Goal: Transaction & Acquisition: Obtain resource

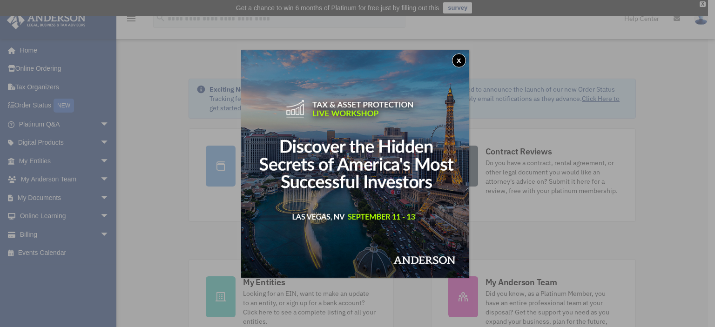
click at [461, 54] on button "x" at bounding box center [459, 61] width 14 height 14
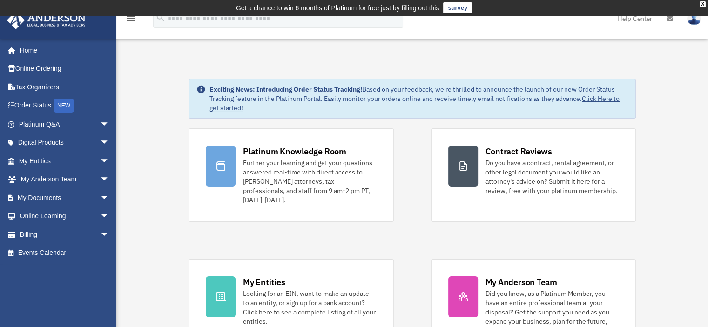
click at [100, 203] on span "arrow_drop_down" at bounding box center [109, 197] width 19 height 19
click at [54, 248] on link "Forms Library" at bounding box center [68, 253] width 110 height 19
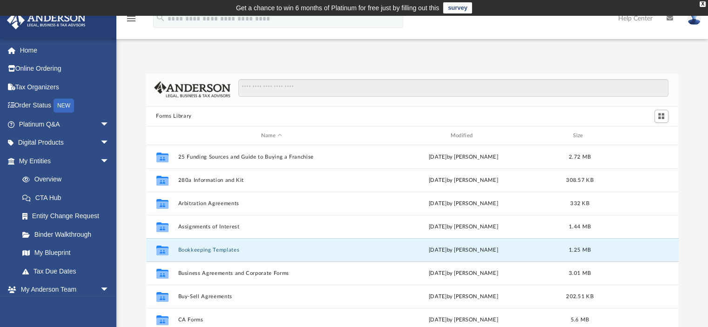
click at [215, 249] on button "Bookkeeping Templates" at bounding box center [272, 250] width 188 height 6
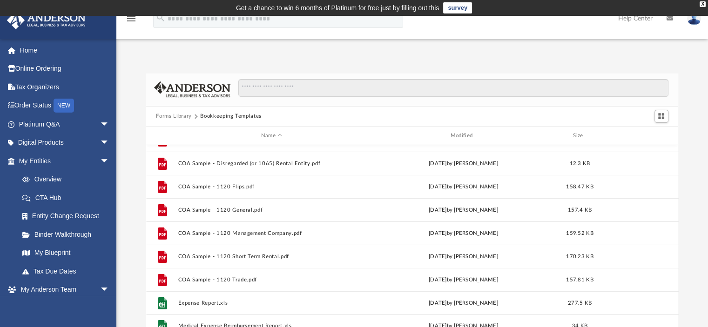
scroll to position [170, 0]
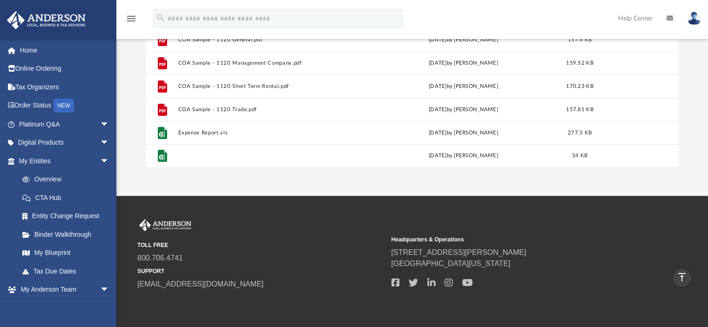
click at [211, 155] on button "Medical Expense Reimbursement Report.xls" at bounding box center [272, 156] width 188 height 6
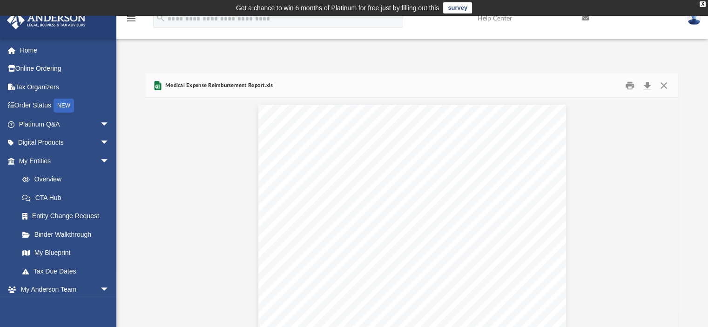
scroll to position [11, 0]
click at [648, 82] on button "Download" at bounding box center [647, 85] width 17 height 14
click at [156, 221] on button "Preview" at bounding box center [156, 218] width 20 height 26
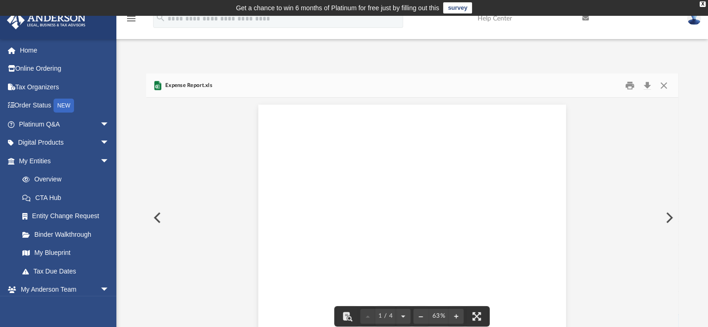
scroll to position [11, 0]
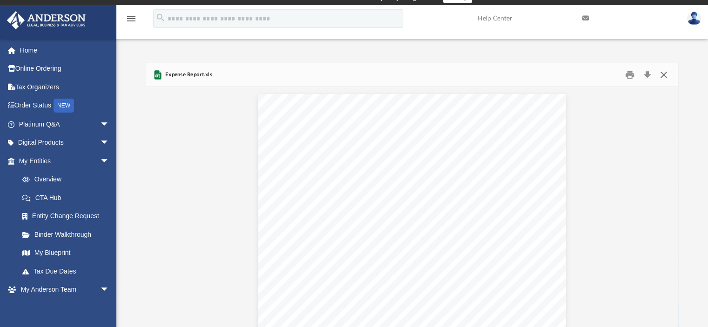
click at [664, 75] on button "Close" at bounding box center [663, 74] width 17 height 14
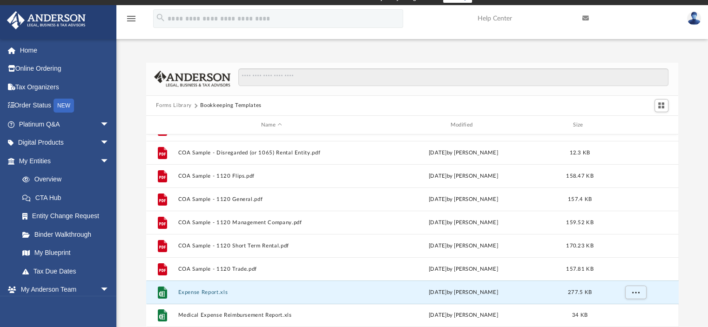
click at [225, 291] on button "Expense Report.xls" at bounding box center [272, 292] width 188 height 6
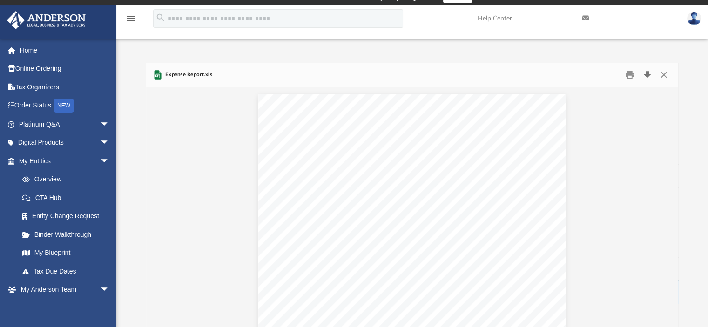
click at [645, 71] on button "Download" at bounding box center [647, 74] width 17 height 14
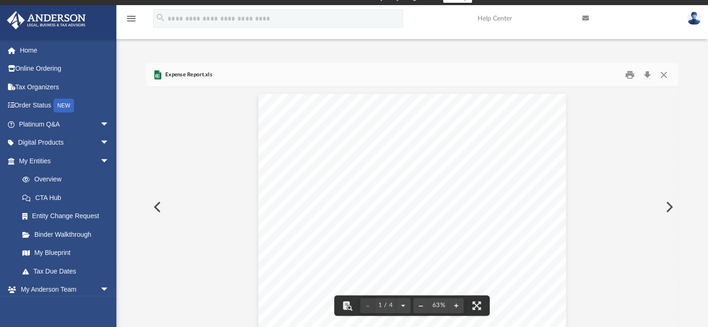
click at [151, 206] on button "Preview" at bounding box center [156, 207] width 20 height 26
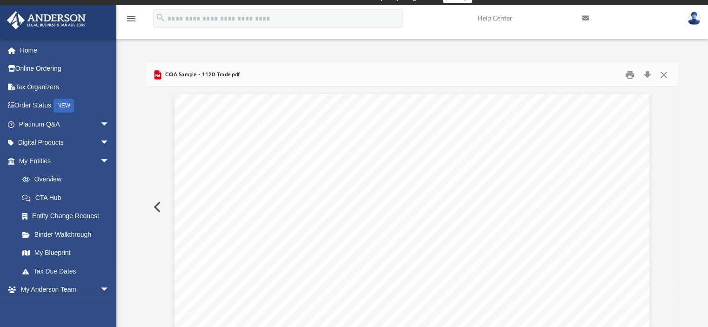
click at [151, 207] on button "Preview" at bounding box center [156, 207] width 20 height 26
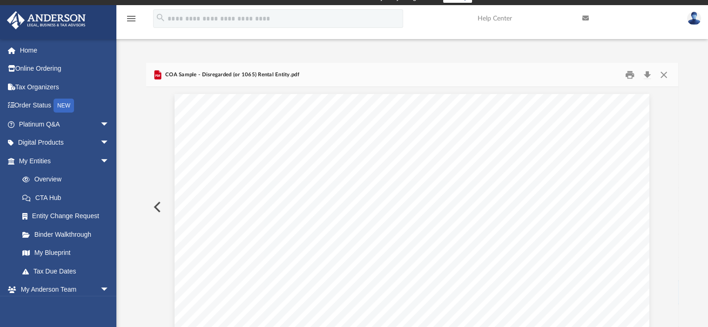
click at [151, 207] on button "Preview" at bounding box center [156, 207] width 20 height 26
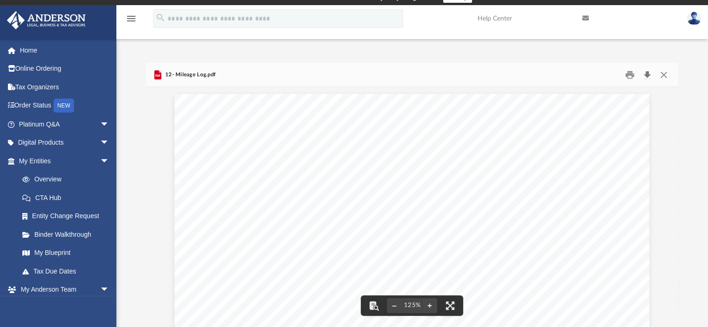
click at [644, 71] on button "Download" at bounding box center [647, 74] width 17 height 14
click at [155, 205] on button "Preview" at bounding box center [156, 207] width 20 height 26
click at [648, 73] on button "Download" at bounding box center [647, 74] width 17 height 14
click at [155, 209] on button "Preview" at bounding box center [156, 207] width 20 height 26
click at [648, 73] on button "Download" at bounding box center [647, 74] width 17 height 14
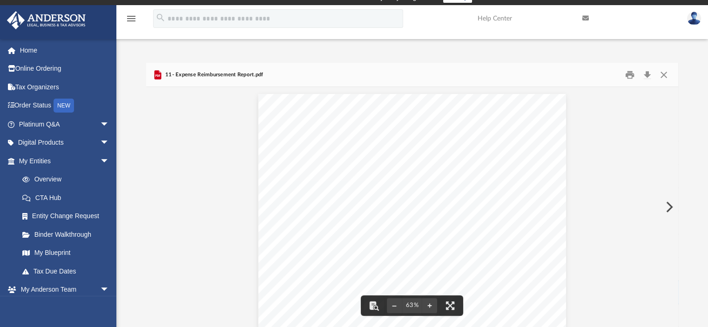
click at [210, 196] on div "PURPOSE: EMPLOYEE Name: Please attach all Invoices to this Statement. Date Desc…" at bounding box center [412, 213] width 532 height 252
click at [668, 208] on button "Preview" at bounding box center [668, 207] width 20 height 26
click at [667, 79] on button "Close" at bounding box center [663, 74] width 17 height 14
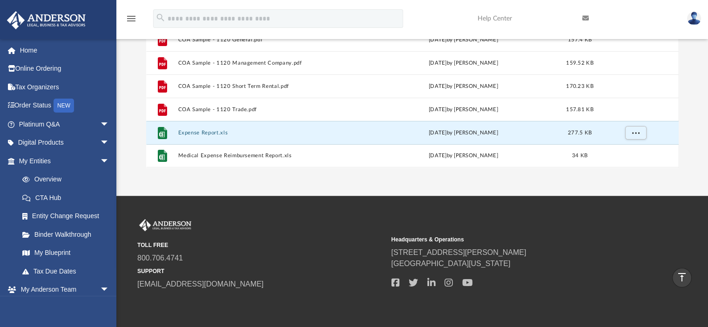
scroll to position [0, 0]
